Goal: Navigation & Orientation: Find specific page/section

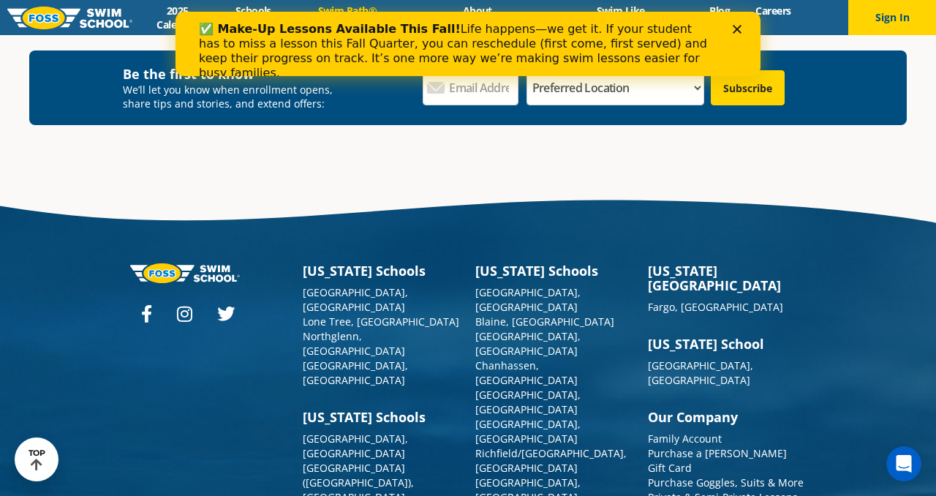
scroll to position [4281, 0]
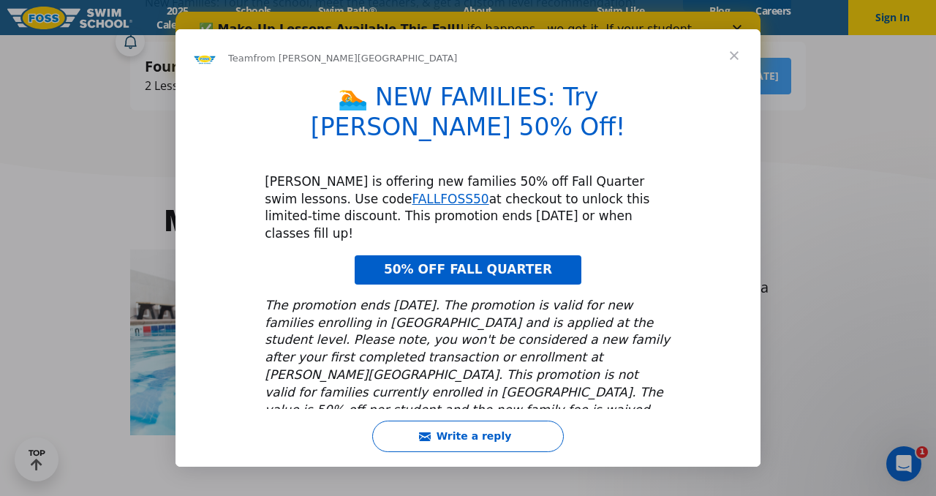
scroll to position [523, 0]
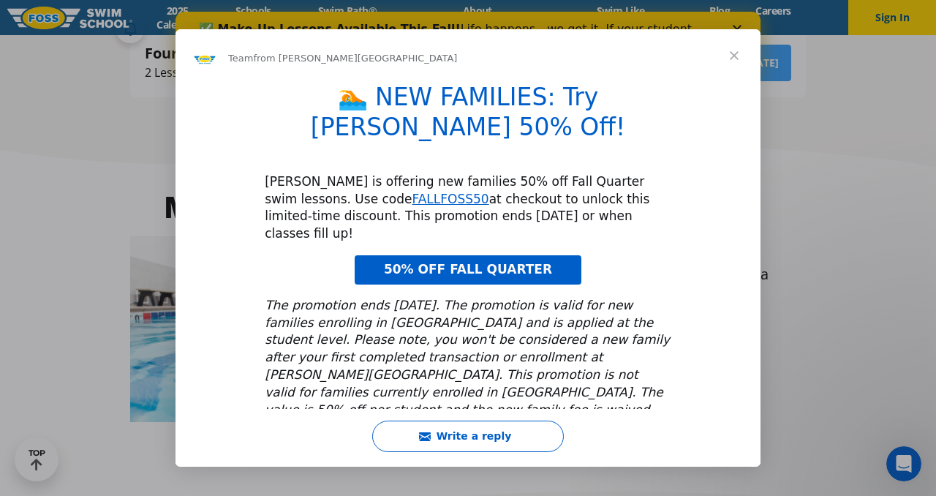
click at [737, 61] on span "Close" at bounding box center [734, 55] width 53 height 53
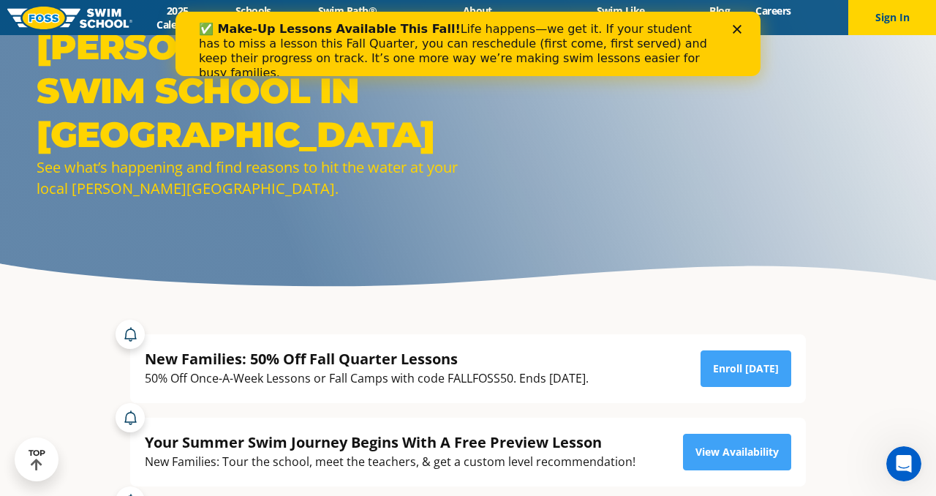
scroll to position [0, 0]
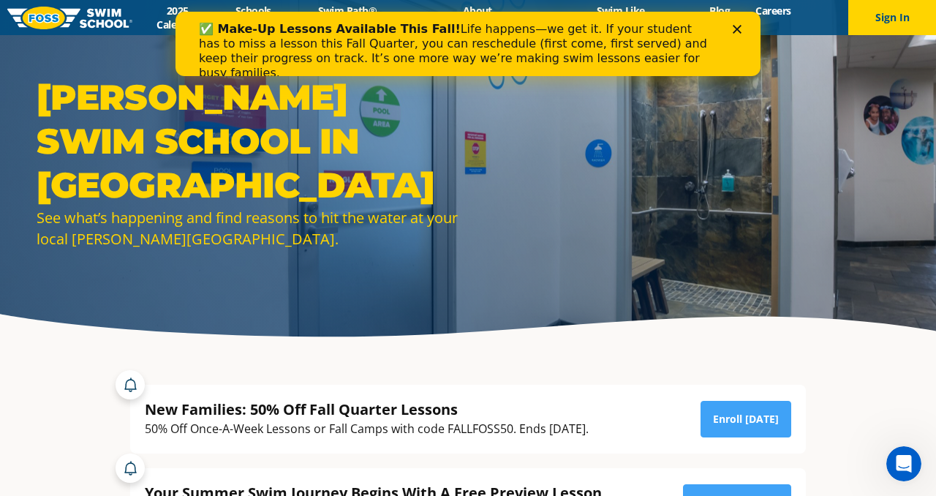
click at [96, 18] on img at bounding box center [69, 18] width 125 height 23
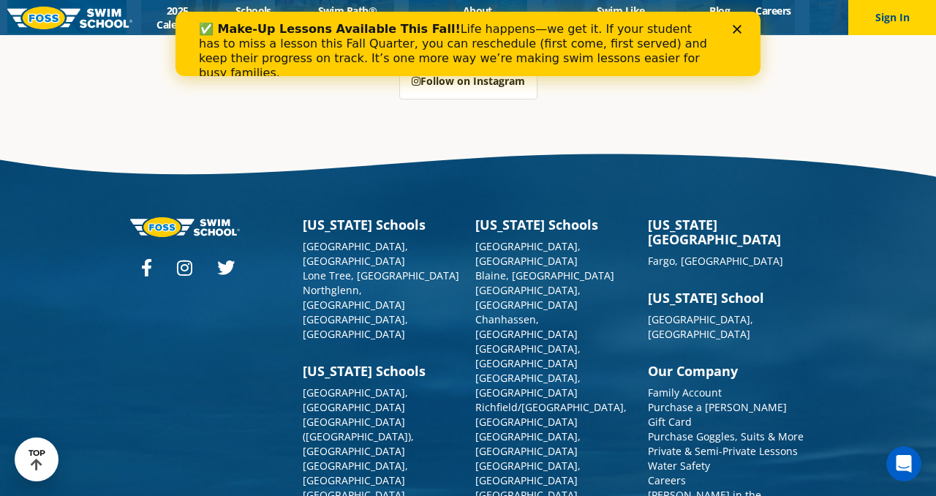
scroll to position [3683, 0]
